Goal: Use online tool/utility: Utilize a website feature to perform a specific function

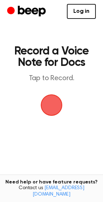
click at [55, 103] on span "button" at bounding box center [51, 105] width 23 height 23
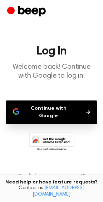
click at [58, 110] on button "Continue with Google" at bounding box center [51, 113] width 91 height 24
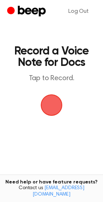
click at [47, 112] on span "button" at bounding box center [52, 106] width 22 height 22
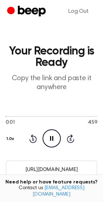
click at [55, 139] on icon "Pause Audio" at bounding box center [51, 139] width 18 height 18
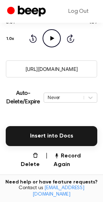
scroll to position [102, 0]
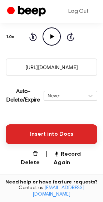
click at [56, 131] on button "Insert into Docs" at bounding box center [51, 135] width 91 height 20
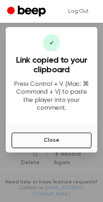
click at [56, 142] on button "Close" at bounding box center [51, 141] width 80 height 16
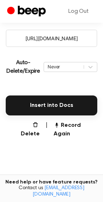
scroll to position [126, 0]
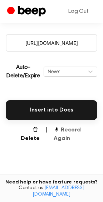
click at [70, 129] on button "Record Again" at bounding box center [76, 134] width 44 height 17
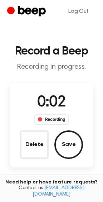
scroll to position [0, 0]
